Goal: Transaction & Acquisition: Purchase product/service

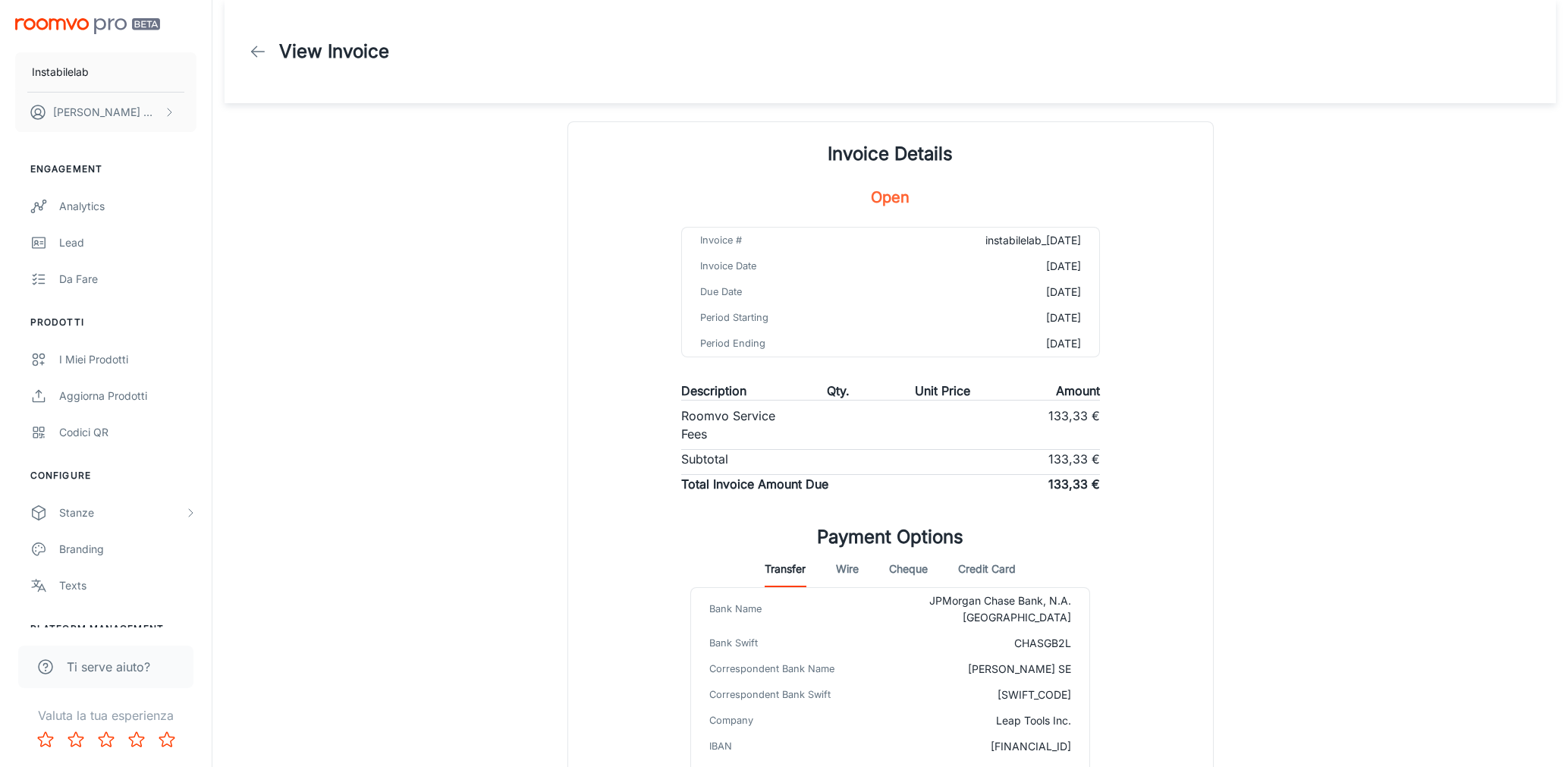
scroll to position [122, 0]
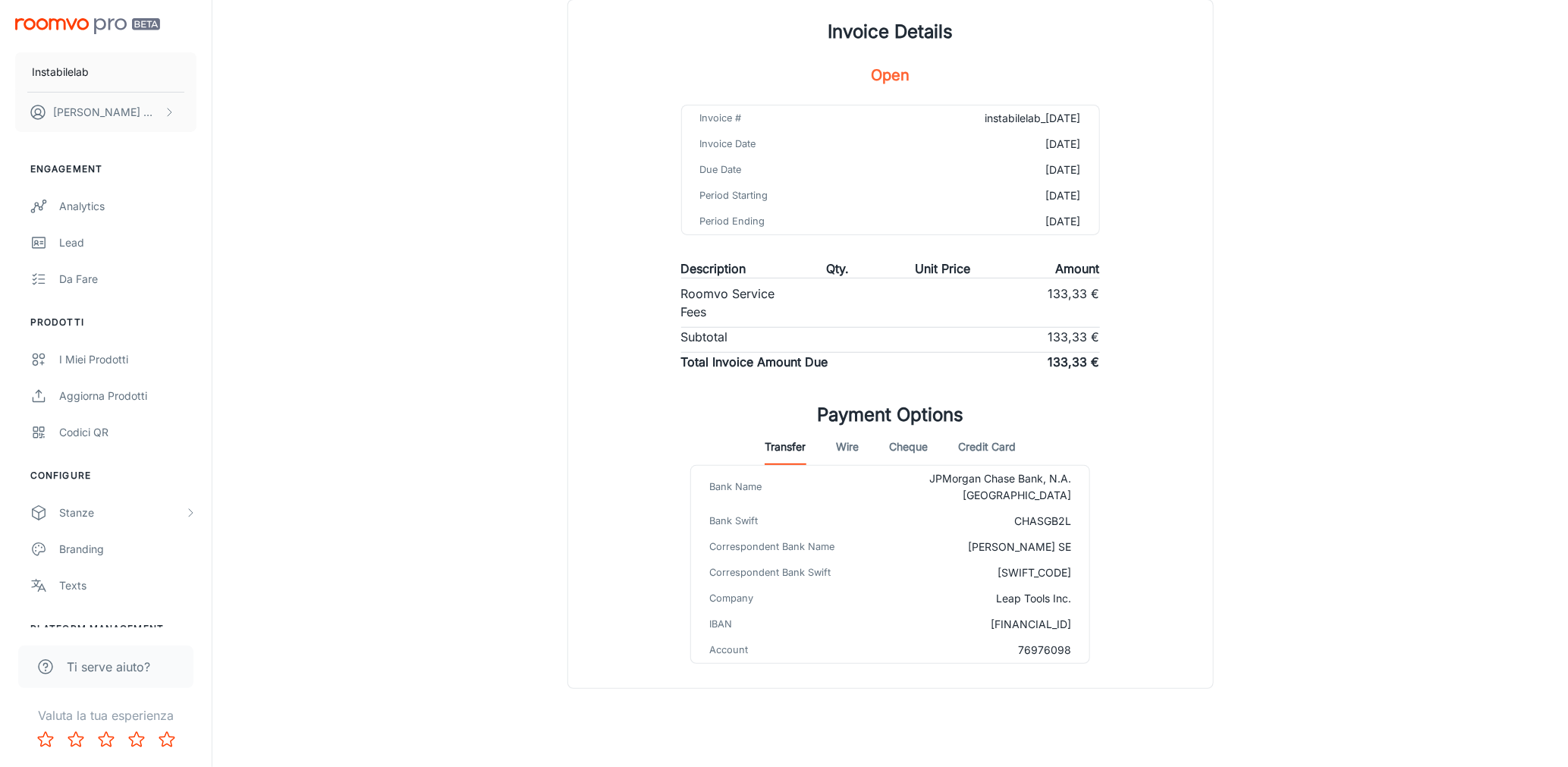
click at [1007, 445] on button "Credit Card" at bounding box center [987, 446] width 58 height 36
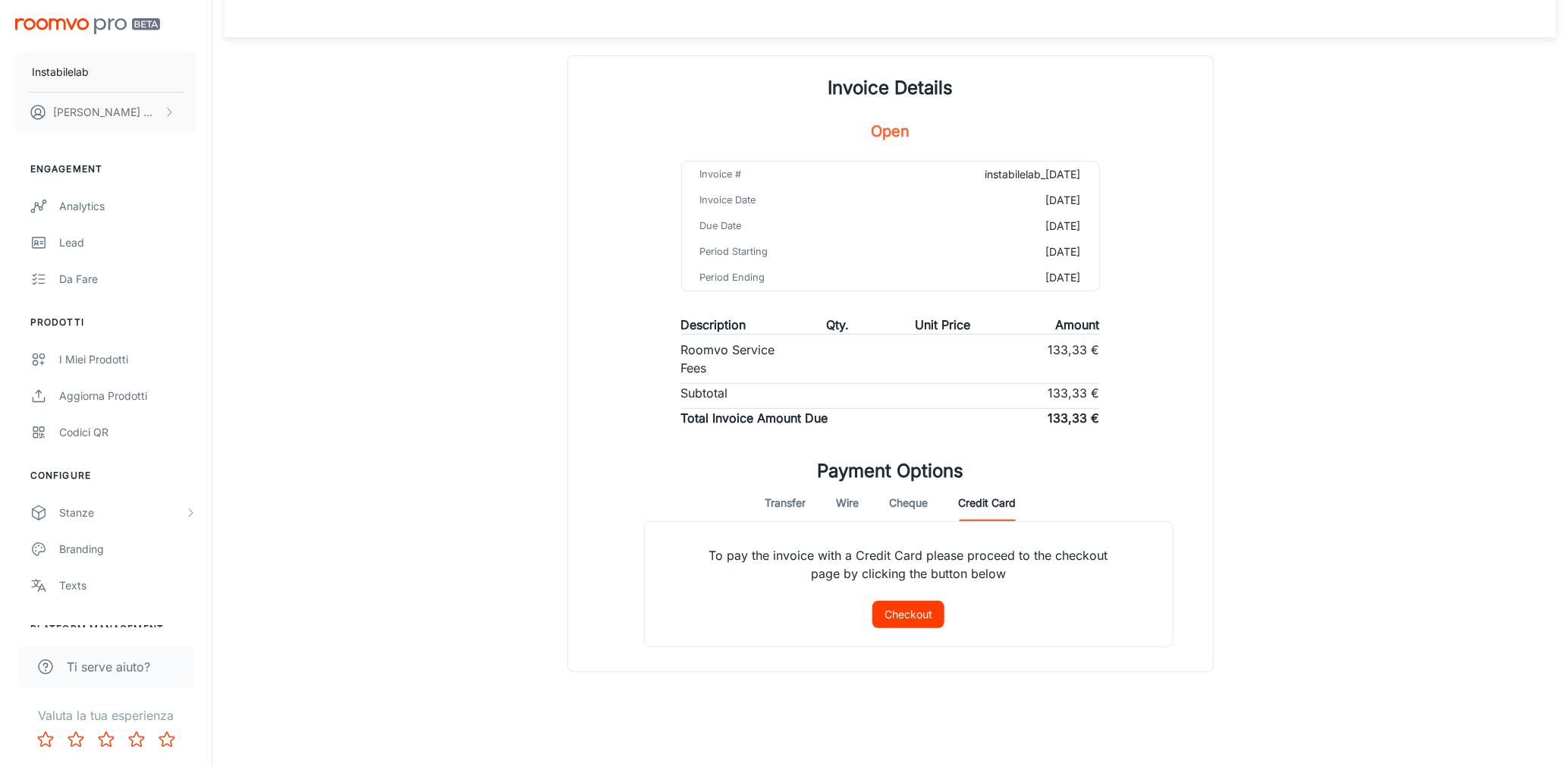
click at [911, 624] on button "Checkout" at bounding box center [908, 614] width 72 height 28
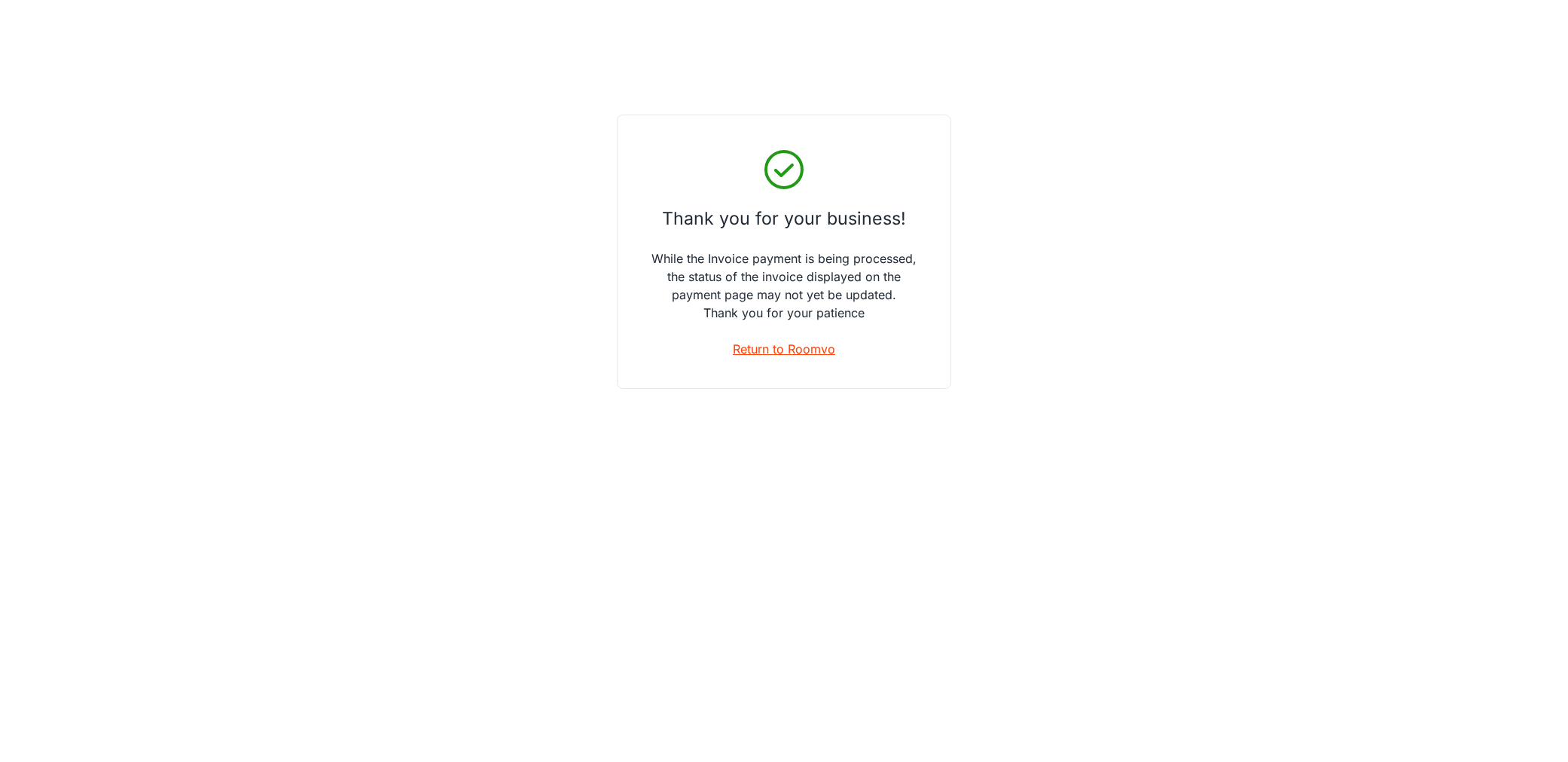
click at [794, 351] on link "Return to Roomvo" at bounding box center [783, 349] width 102 height 18
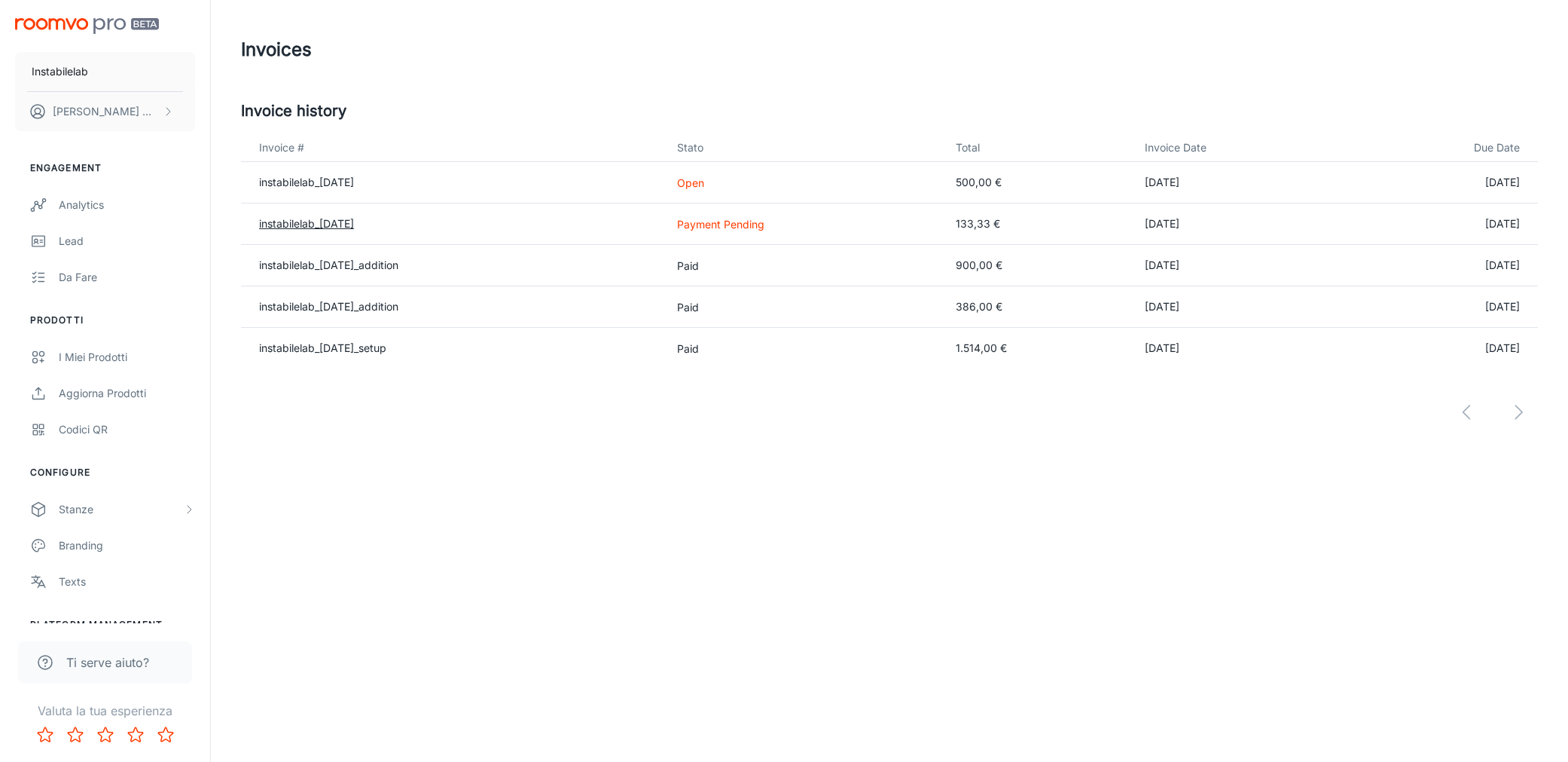
click at [320, 226] on link "instabilelab_[DATE]" at bounding box center [306, 223] width 95 height 12
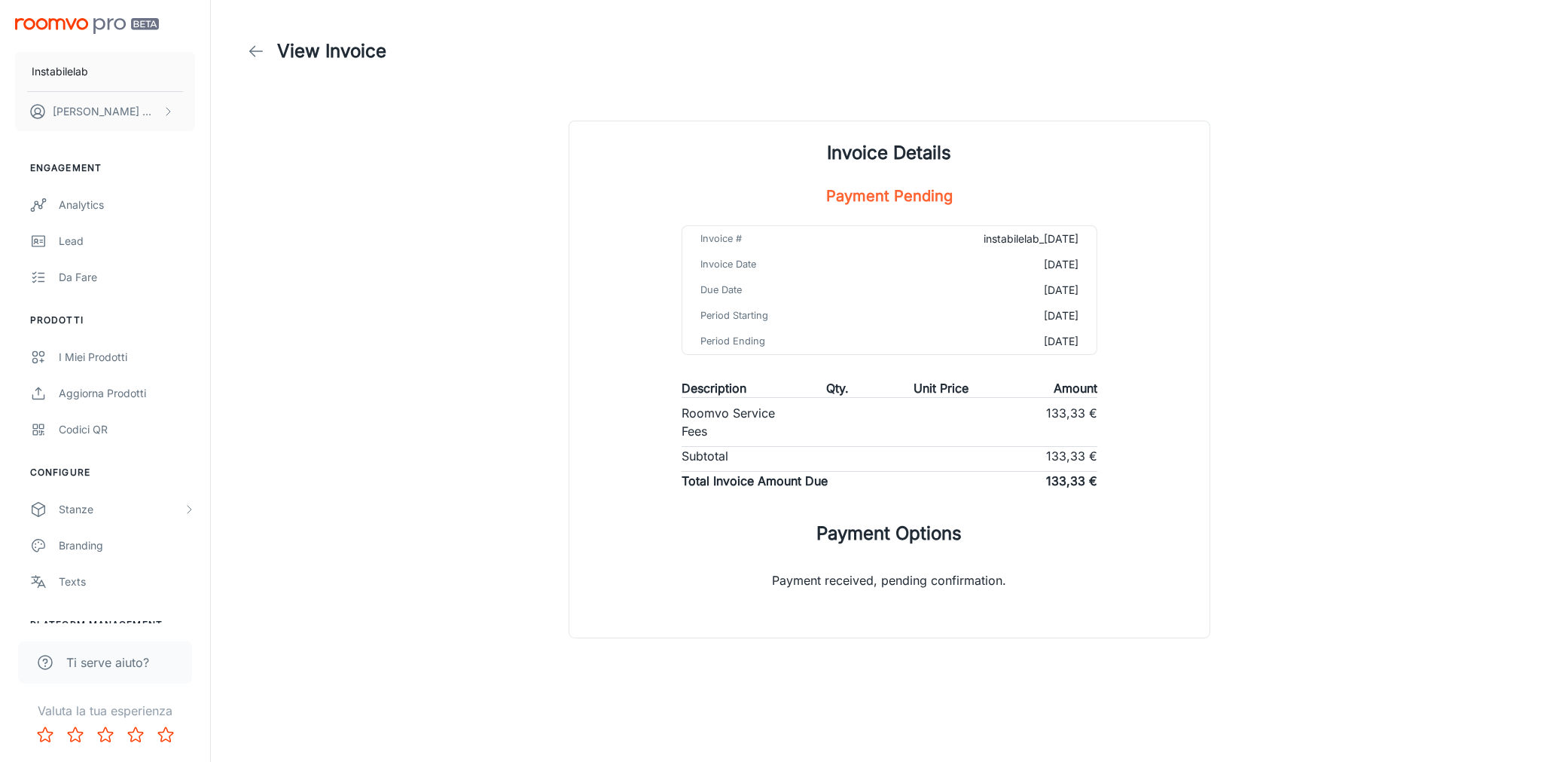
click at [251, 52] on line at bounding box center [256, 52] width 12 height 0
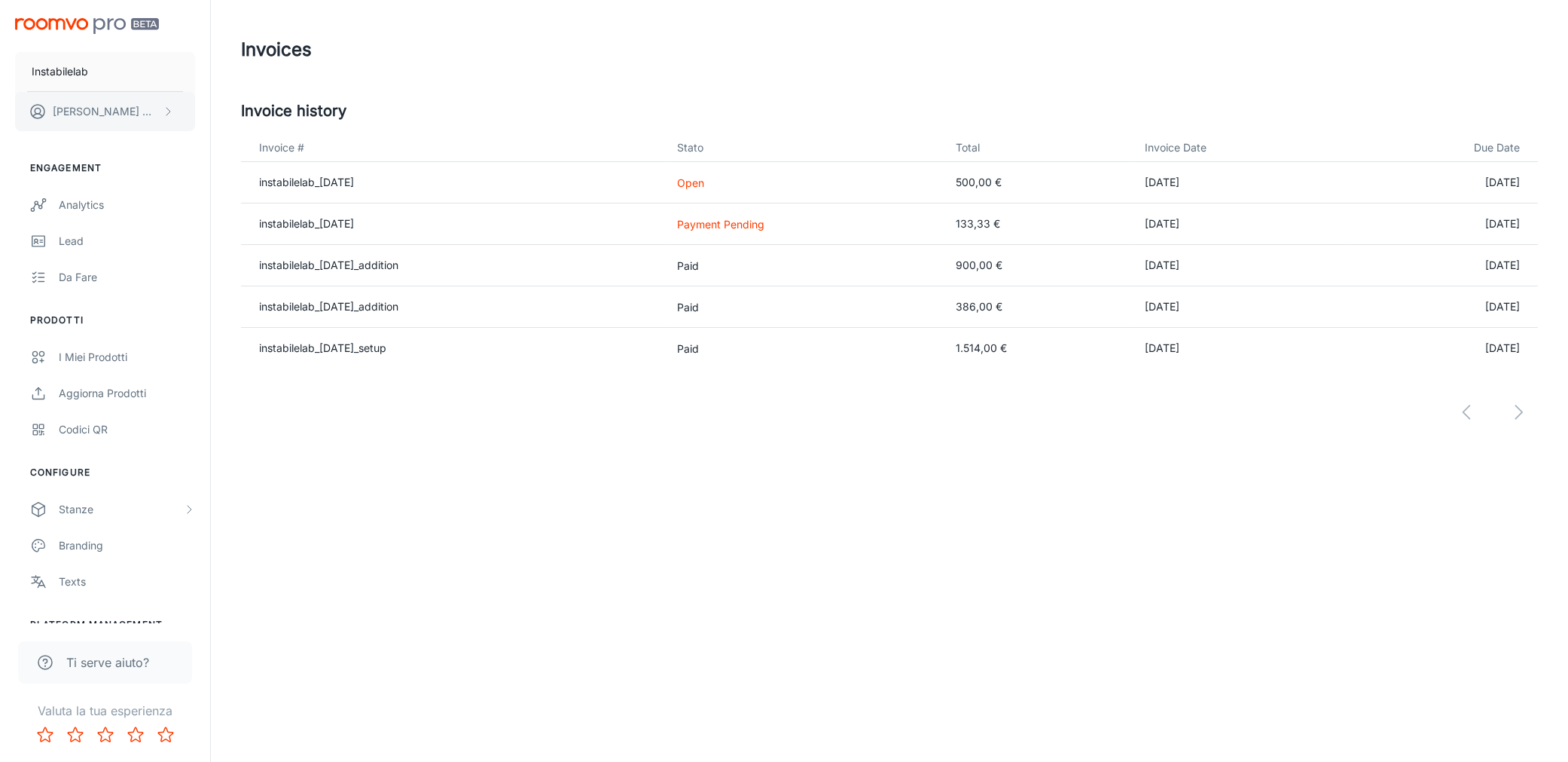
click at [91, 108] on p "[PERSON_NAME]" at bounding box center [106, 112] width 107 height 17
click at [91, 108] on div at bounding box center [784, 381] width 1568 height 762
